Goal: Task Accomplishment & Management: Manage account settings

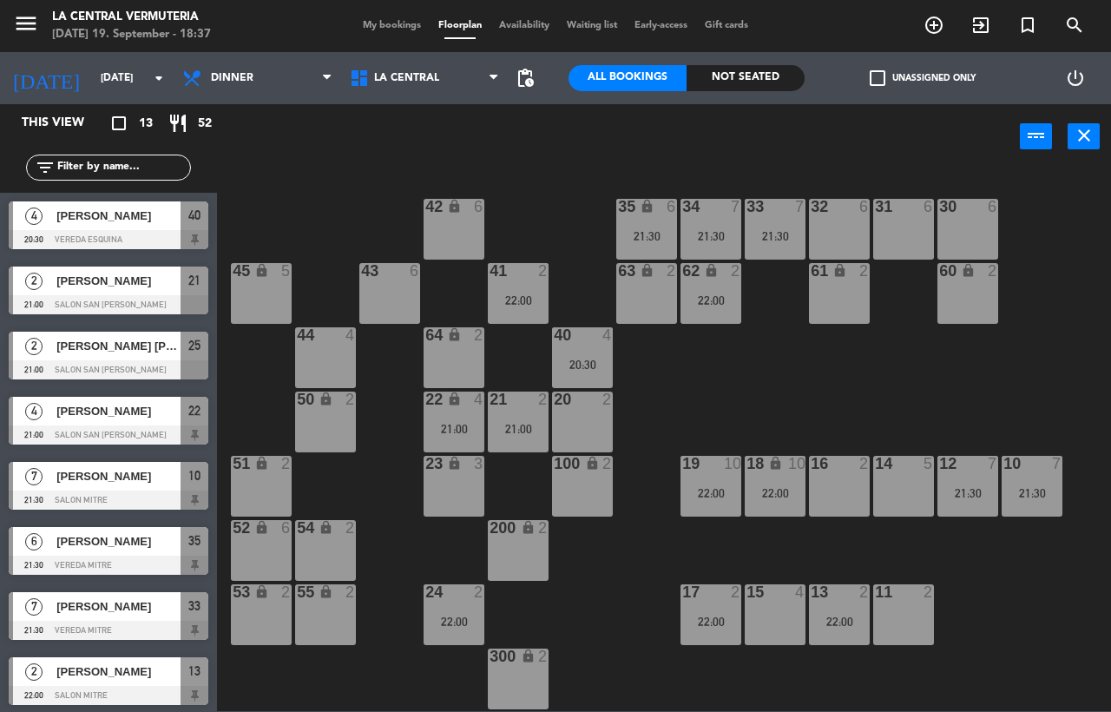
scroll to position [63, 0]
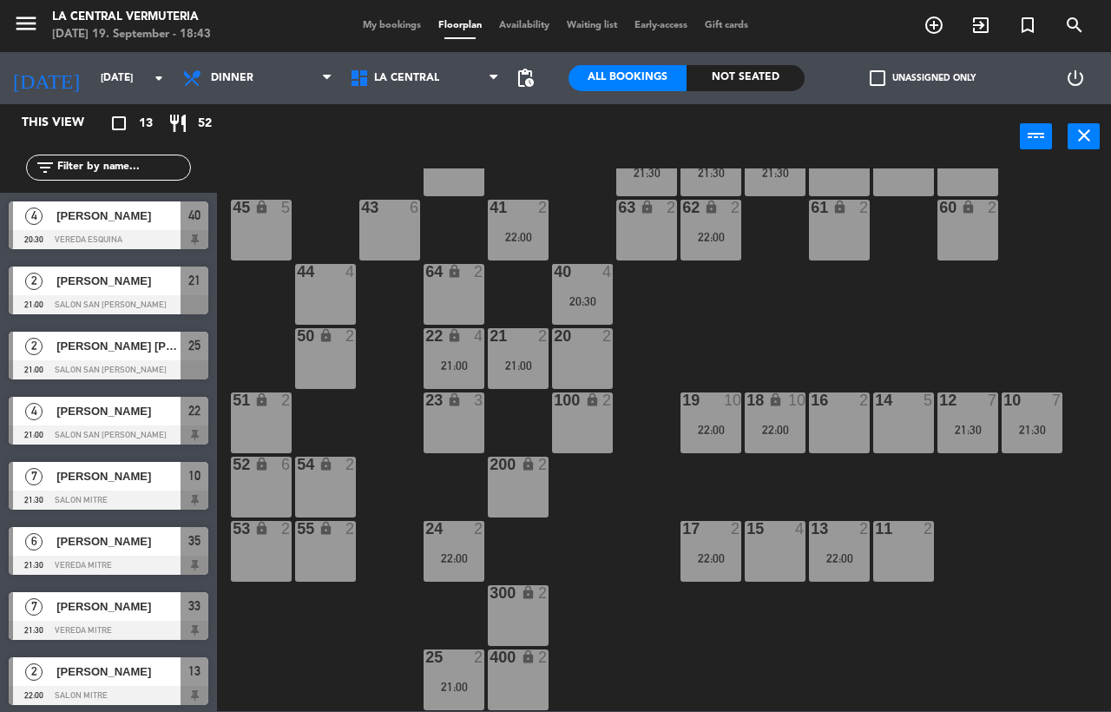
click at [140, 360] on div at bounding box center [109, 369] width 200 height 19
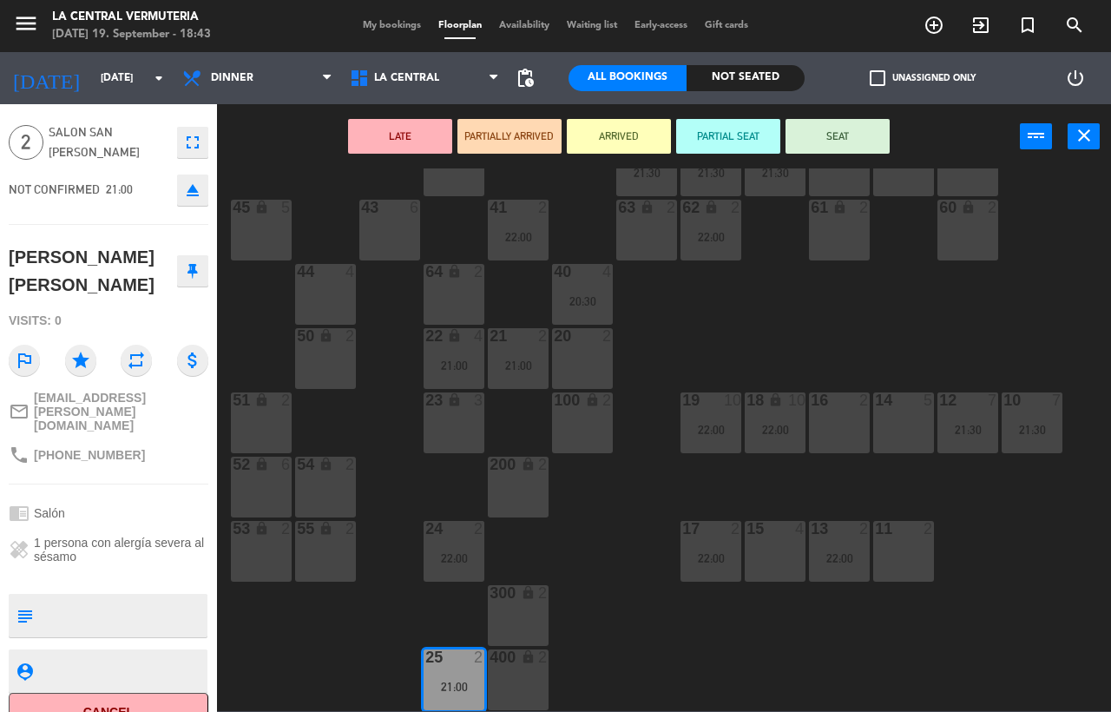
scroll to position [17, 0]
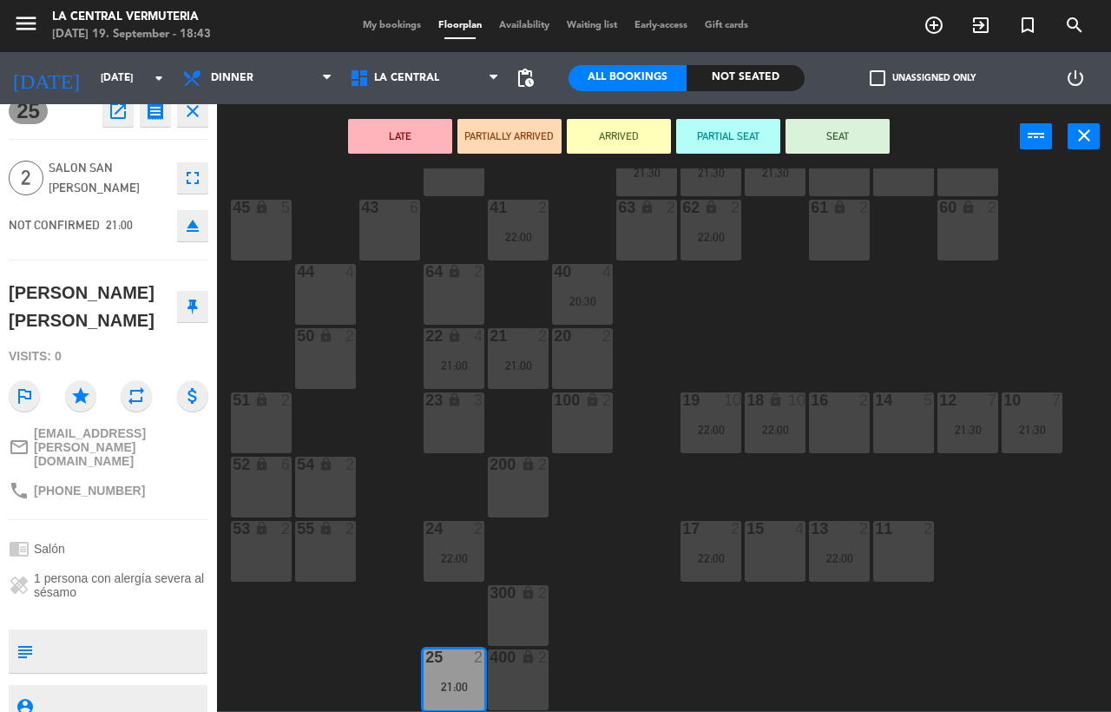
click at [181, 114] on button "close" at bounding box center [192, 111] width 31 height 31
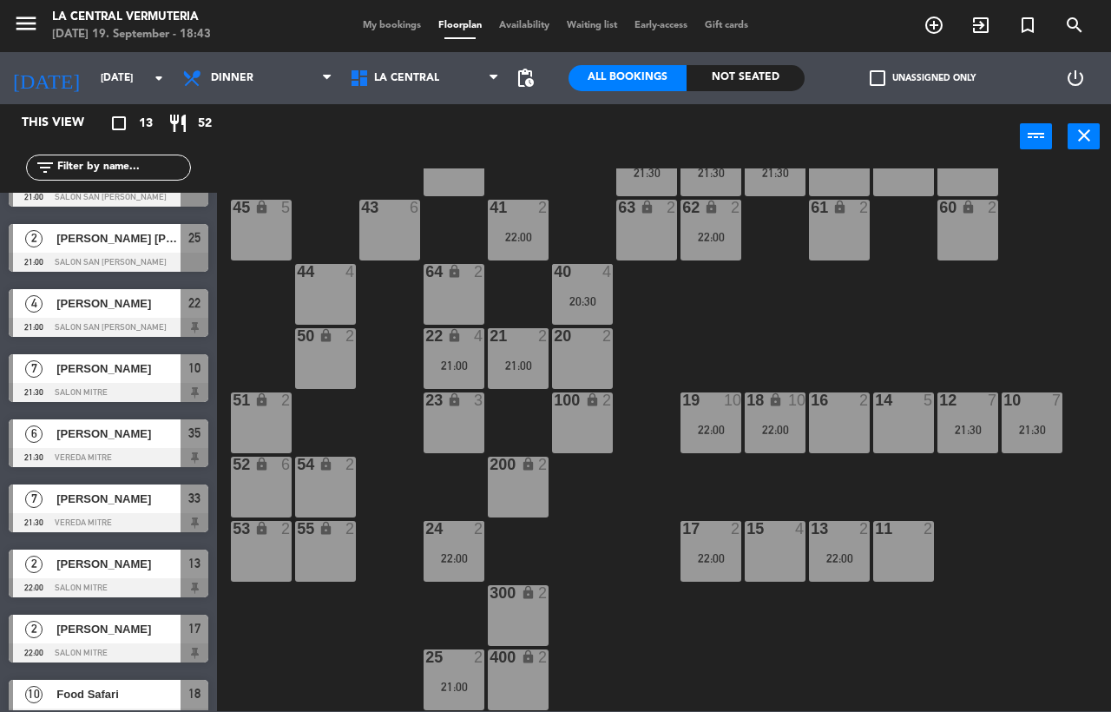
scroll to position [143, 0]
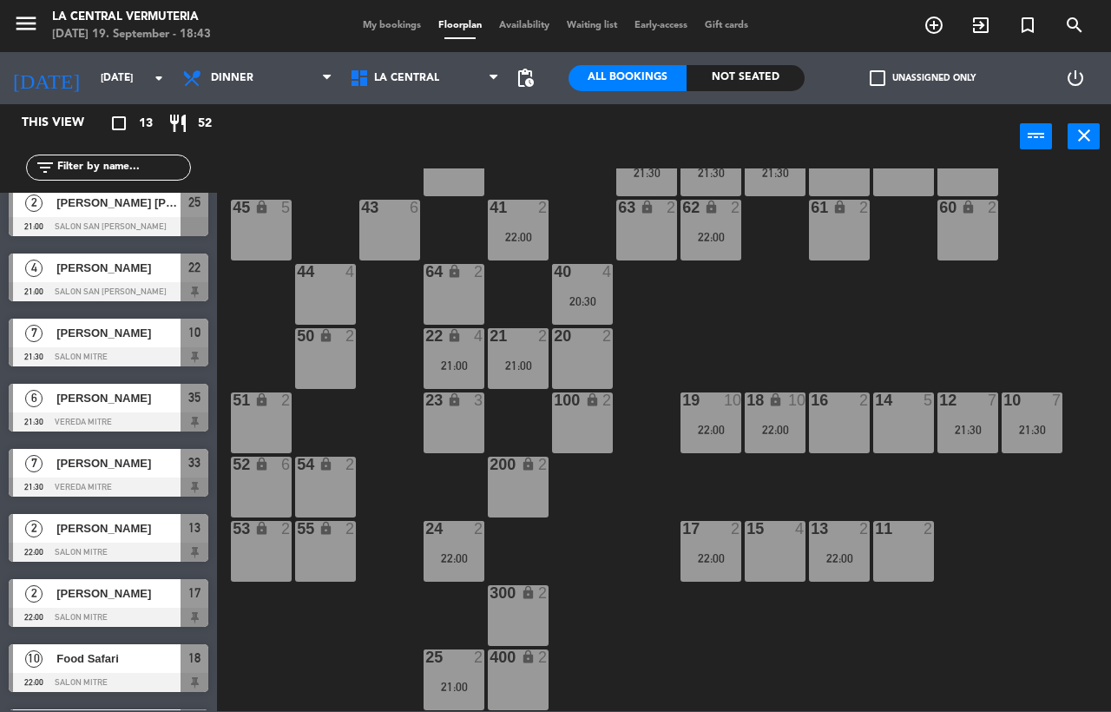
click at [391, 27] on span "My bookings" at bounding box center [392, 26] width 76 height 10
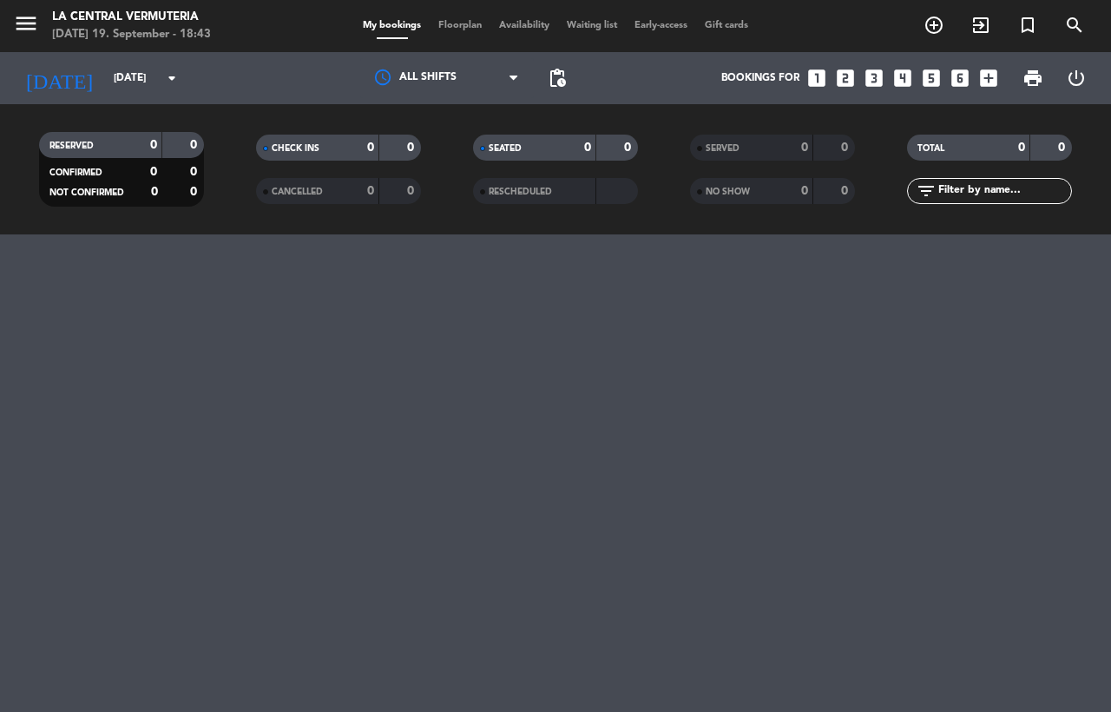
select select "dinner"
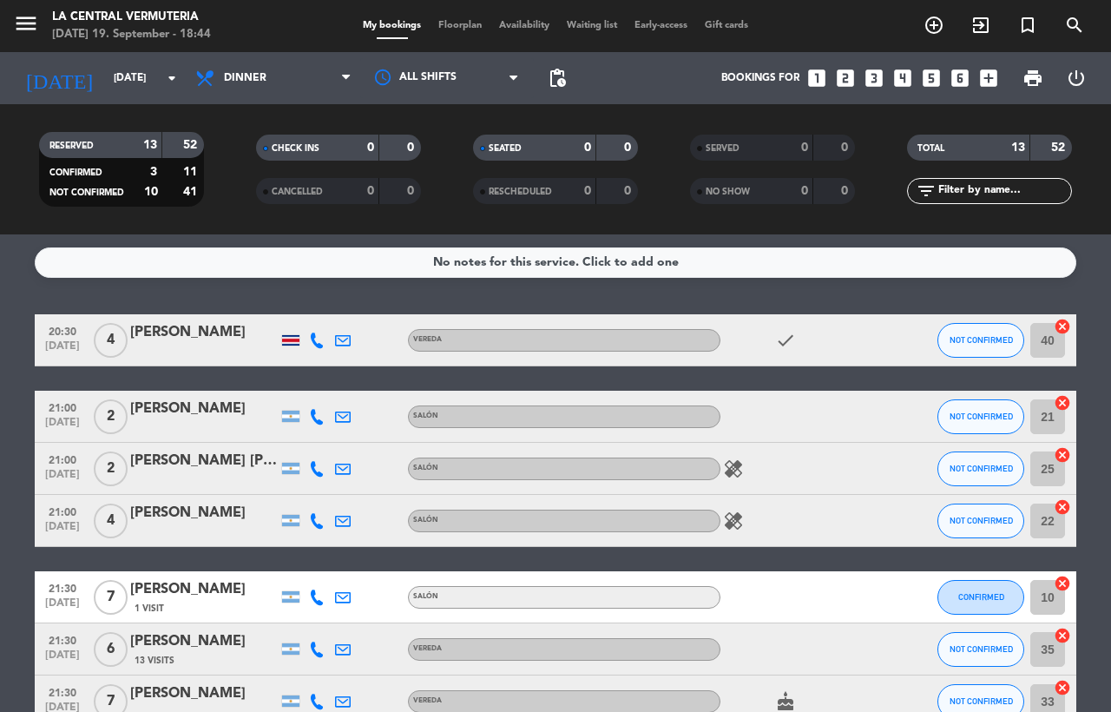
click at [293, 339] on div at bounding box center [290, 340] width 17 height 10
click at [730, 467] on icon "healing" at bounding box center [733, 468] width 21 height 21
click at [725, 524] on icon "healing" at bounding box center [733, 521] width 21 height 21
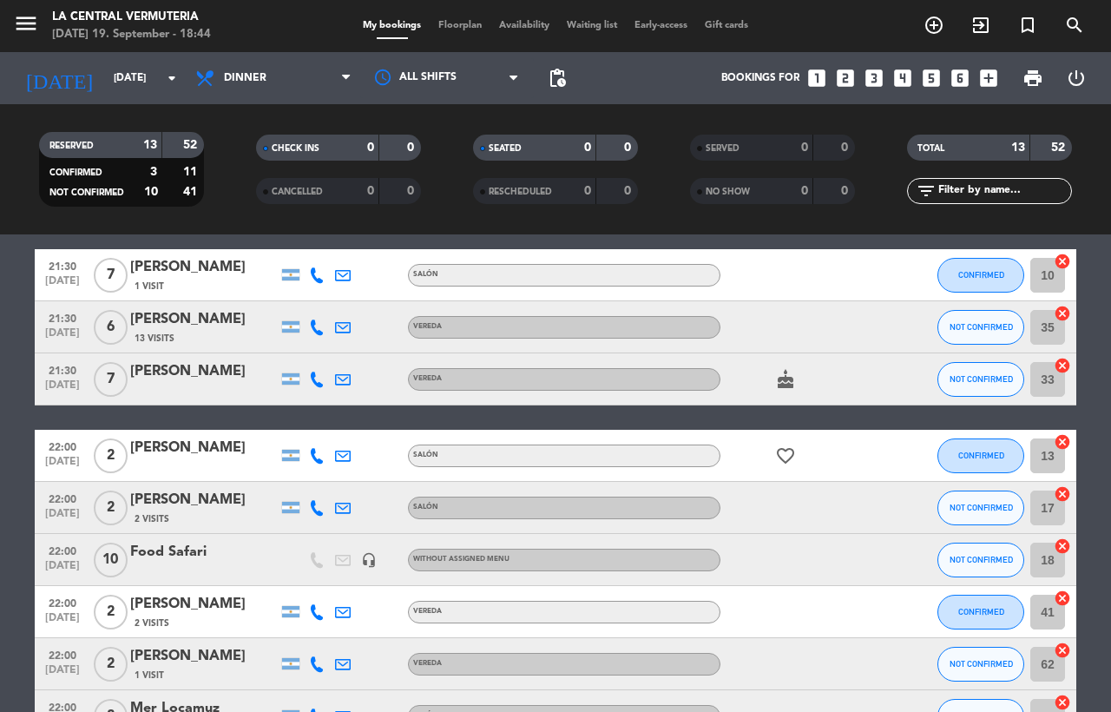
scroll to position [430, 0]
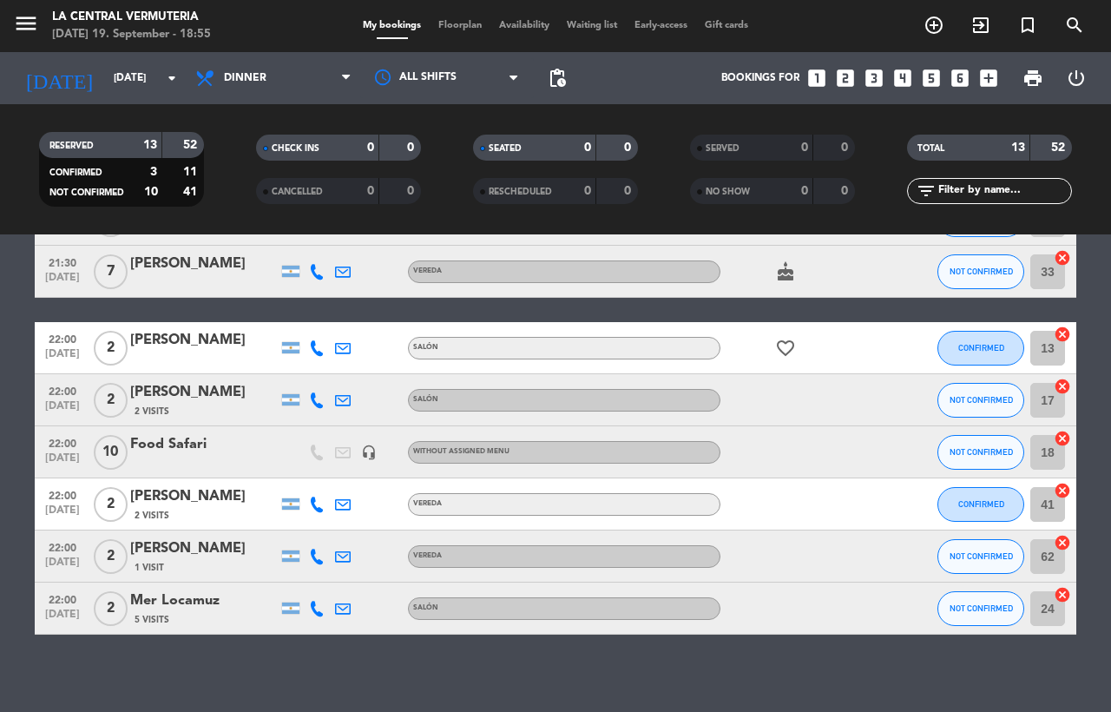
click at [461, 31] on div "My bookings Floorplan Availability Waiting list Early-access Gift cards" at bounding box center [555, 26] width 403 height 16
click at [455, 22] on span "Floorplan" at bounding box center [460, 26] width 61 height 10
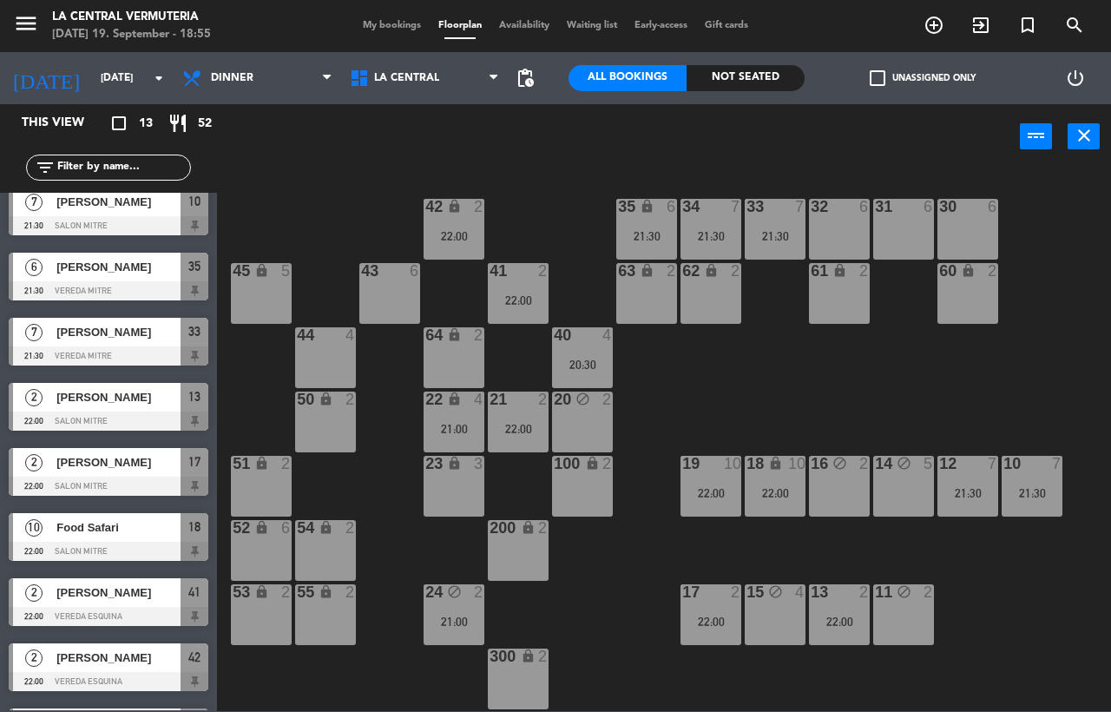
scroll to position [329, 0]
